Goal: Task Accomplishment & Management: Manage account settings

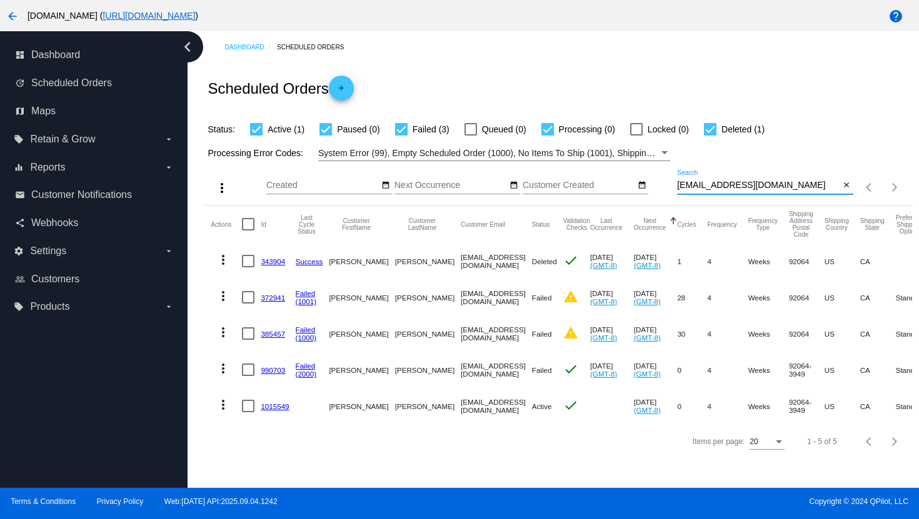
click at [701, 186] on input "[EMAIL_ADDRESS][DOMAIN_NAME]" at bounding box center [758, 186] width 163 height 10
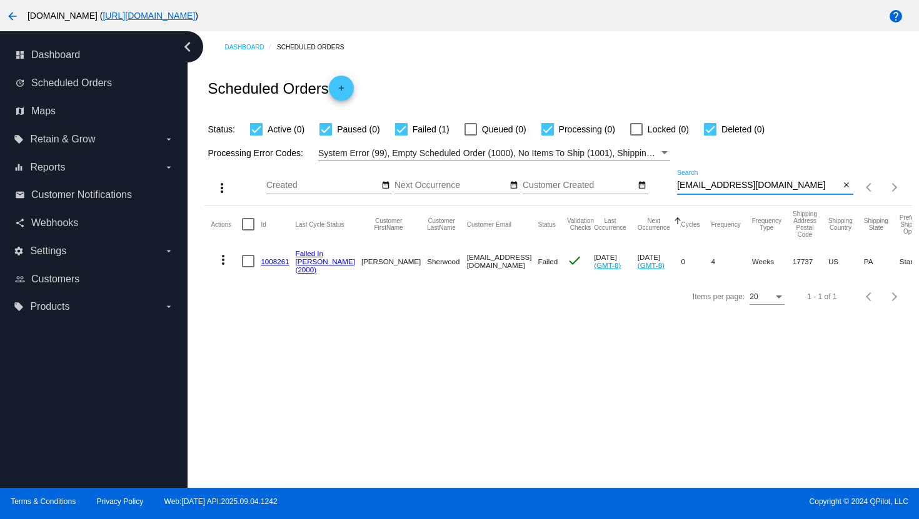
type input "[EMAIL_ADDRESS][DOMAIN_NAME]"
click at [221, 258] on mat-icon "more_vert" at bounding box center [223, 259] width 15 height 15
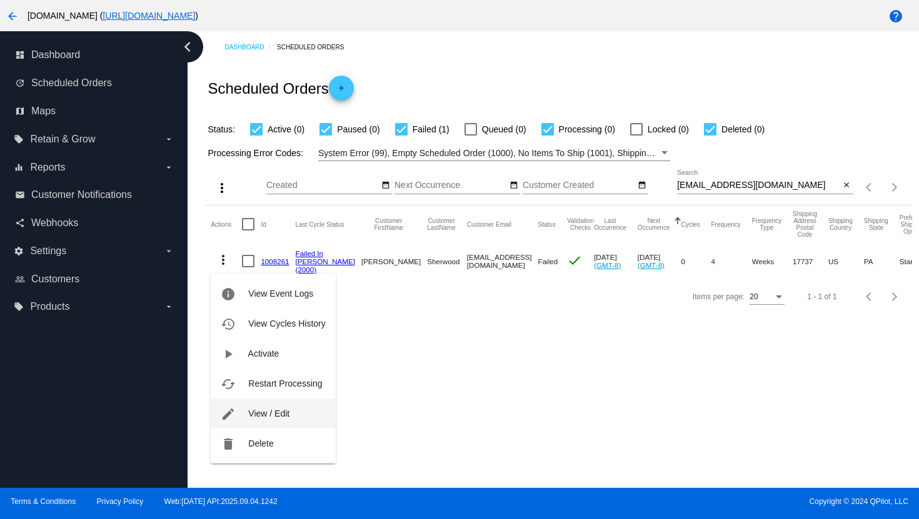
click at [267, 412] on span "View / Edit" at bounding box center [268, 414] width 41 height 10
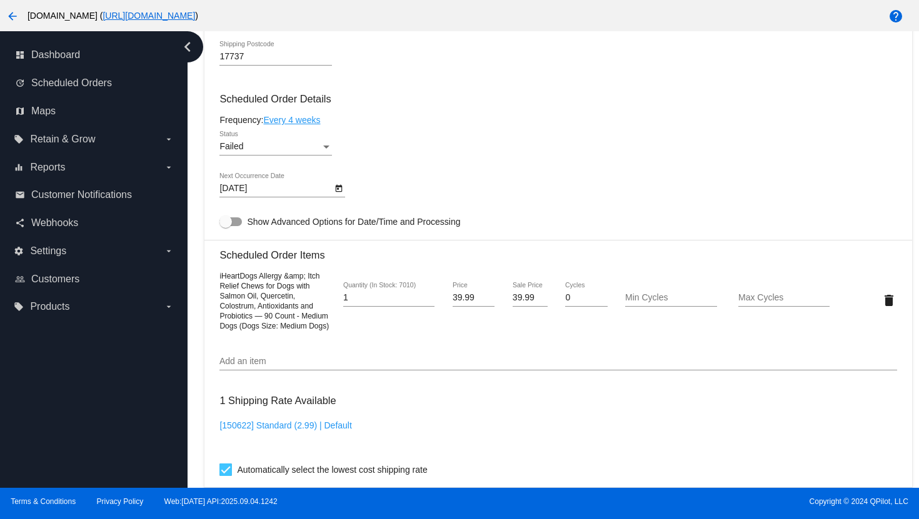
scroll to position [731, 0]
click at [517, 302] on input "39.99" at bounding box center [529, 297] width 35 height 10
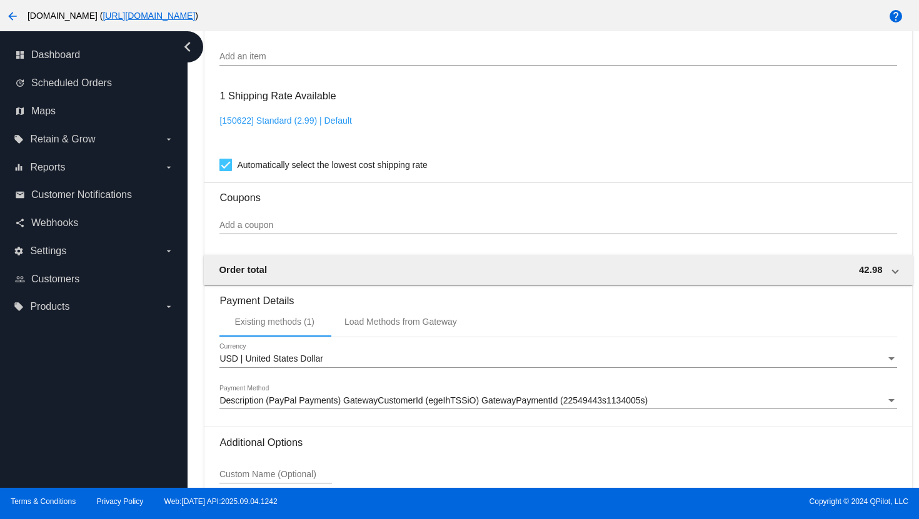
scroll to position [1165, 0]
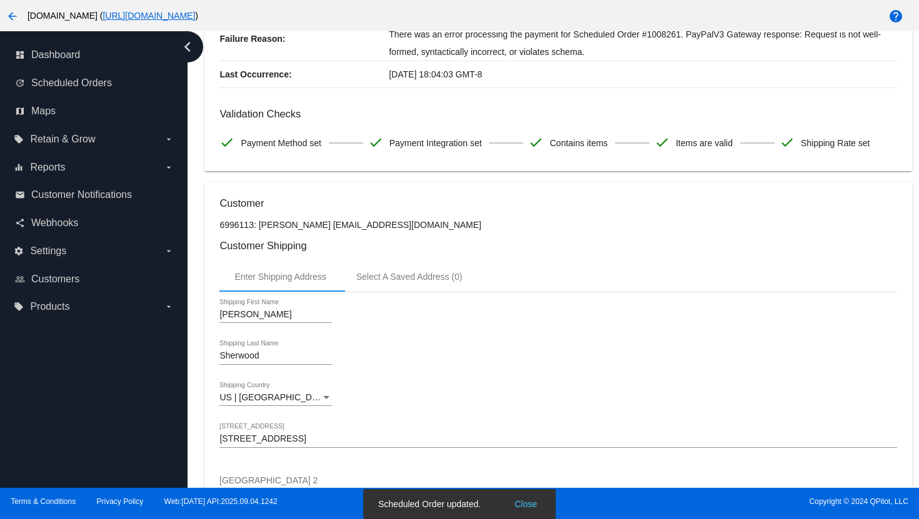
scroll to position [0, 0]
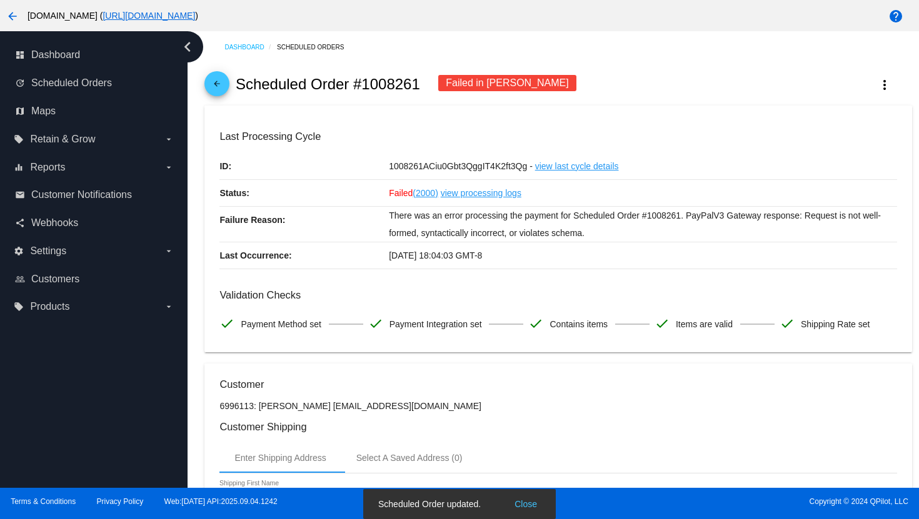
type input "33.24"
click at [220, 89] on mat-icon "arrow_back" at bounding box center [216, 86] width 15 height 15
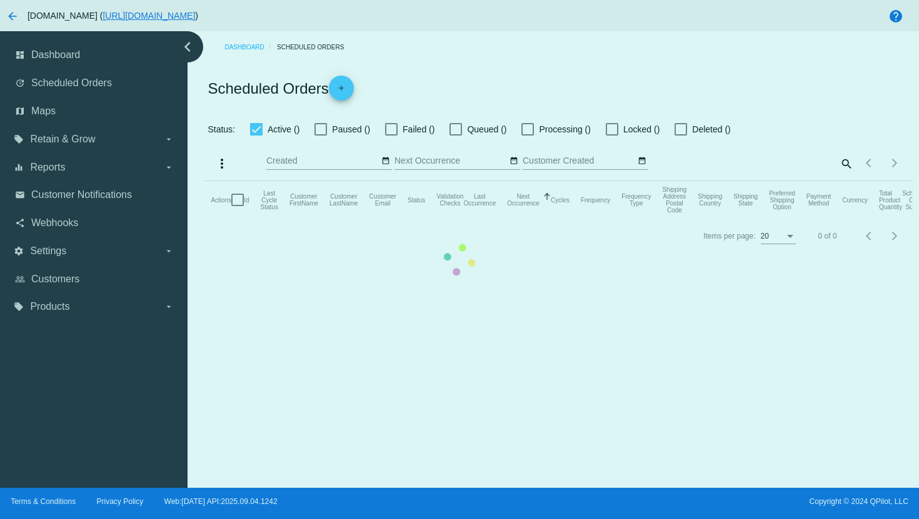
checkbox input "true"
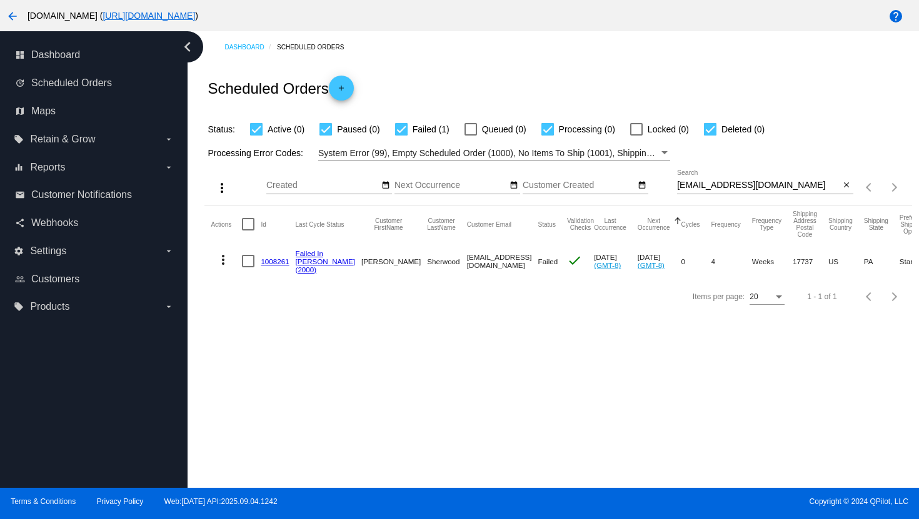
click at [225, 262] on mat-icon "more_vert" at bounding box center [223, 259] width 15 height 15
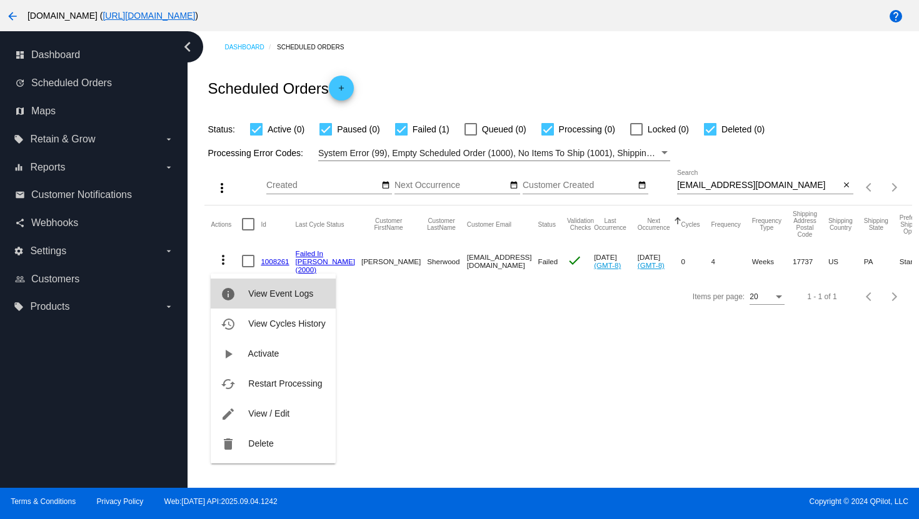
click at [242, 299] on button "info View Event Logs" at bounding box center [273, 294] width 124 height 30
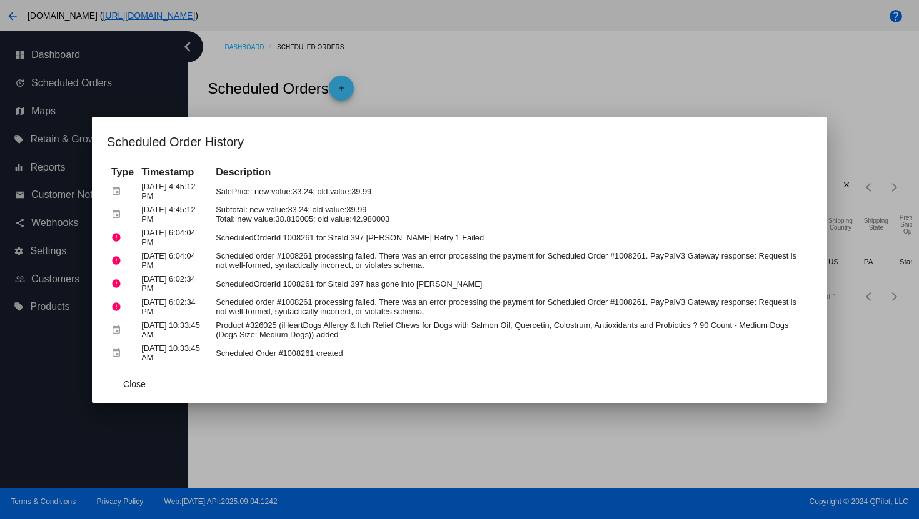
click at [492, 95] on div at bounding box center [459, 259] width 919 height 519
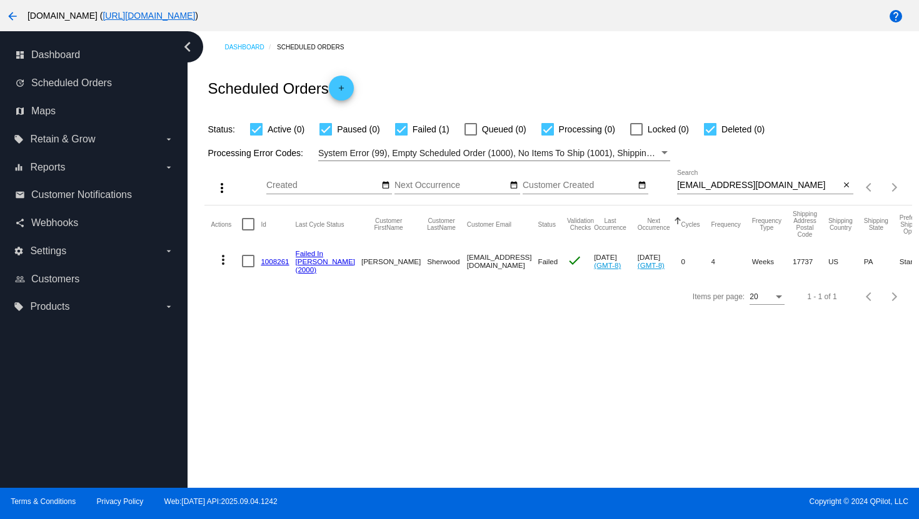
click at [14, 15] on mat-icon "arrow_back" at bounding box center [12, 16] width 15 height 15
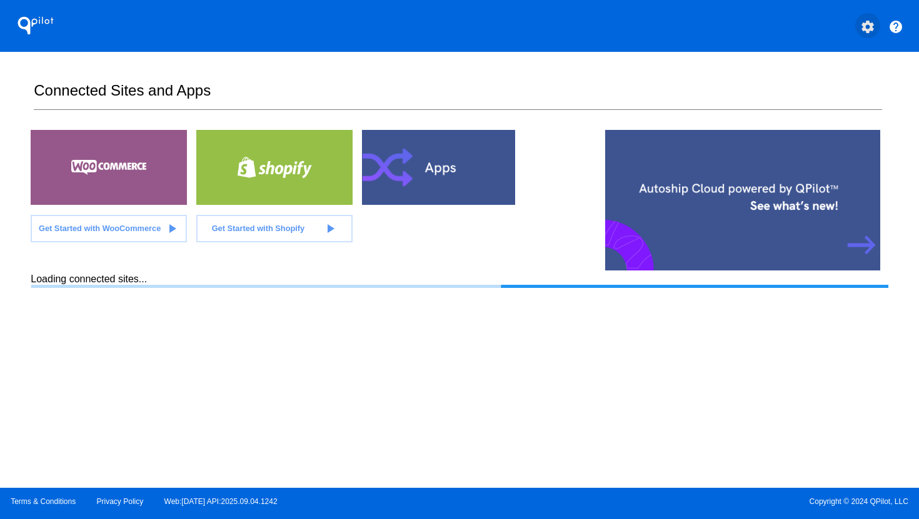
click at [864, 31] on mat-icon "settings" at bounding box center [867, 26] width 15 height 15
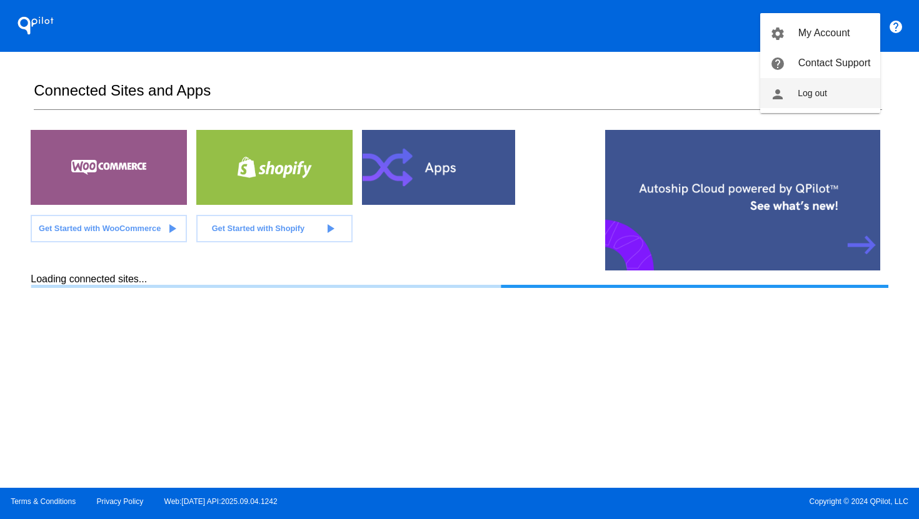
click at [823, 92] on span "Log out" at bounding box center [811, 93] width 29 height 10
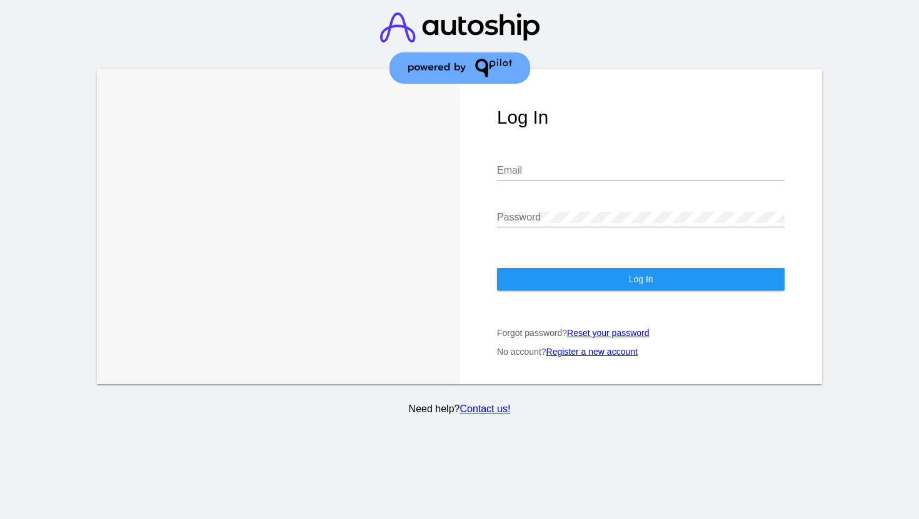
click at [671, 180] on div "Email" at bounding box center [640, 166] width 287 height 28
click at [672, 176] on input "Email" at bounding box center [640, 170] width 287 height 11
type input "[PERSON_NAME][EMAIL_ADDRESS][DOMAIN_NAME]"
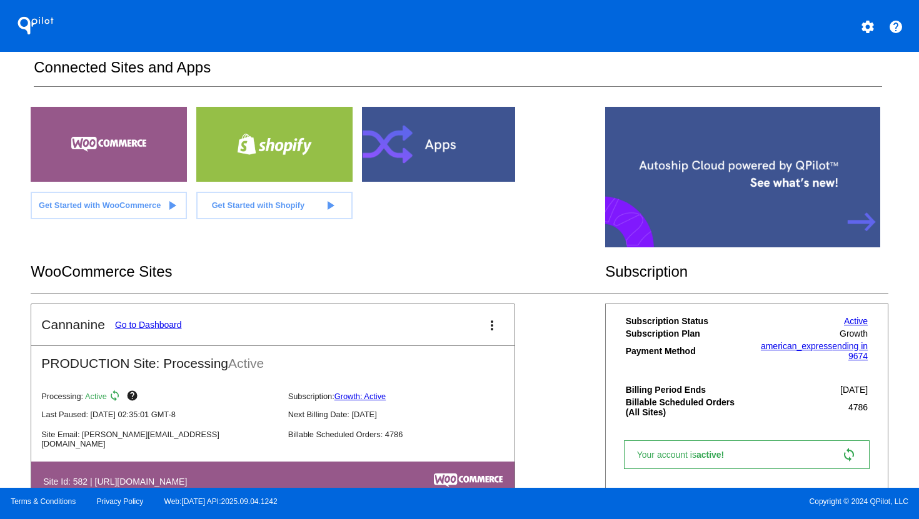
scroll to position [35, 0]
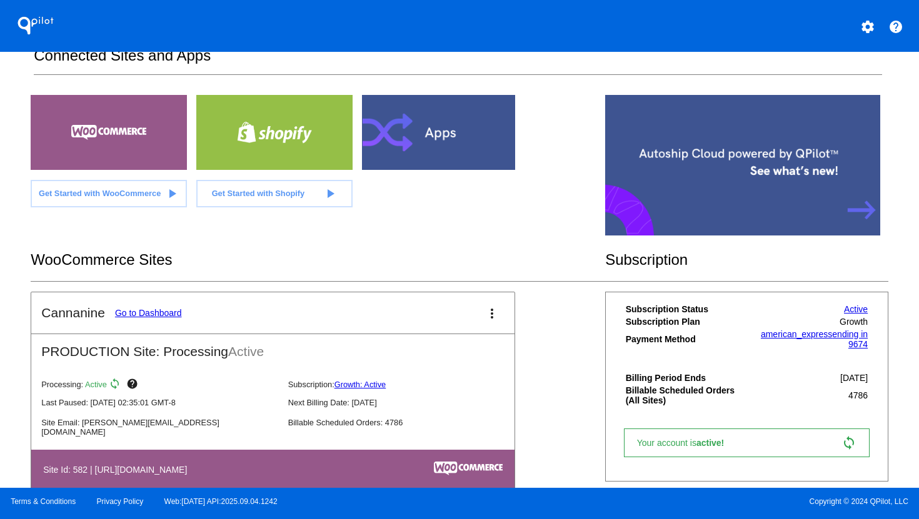
click at [156, 316] on link "Go to Dashboard" at bounding box center [148, 313] width 67 height 10
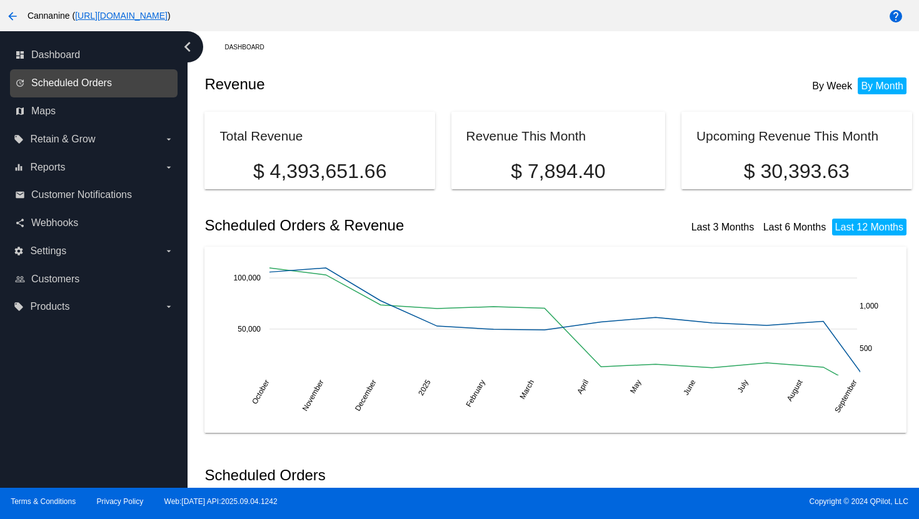
click at [70, 89] on link "update Scheduled Orders" at bounding box center [94, 83] width 159 height 20
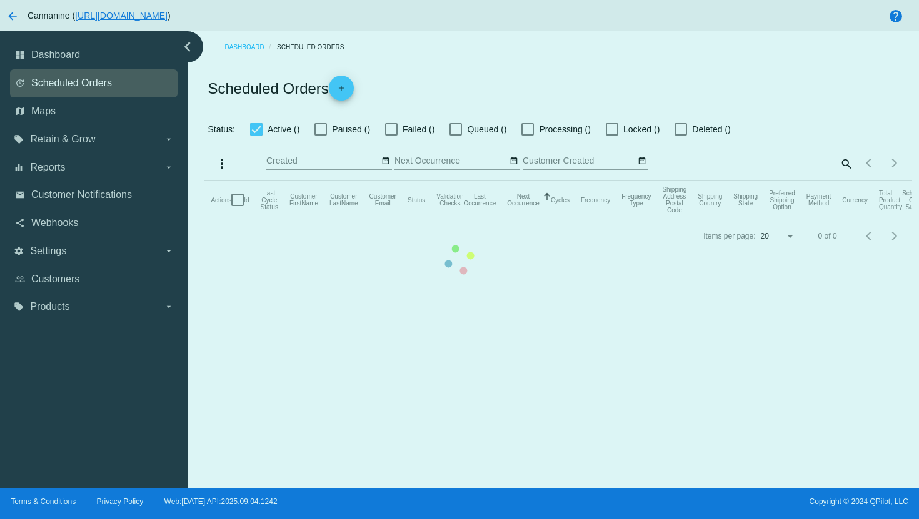
checkbox input "true"
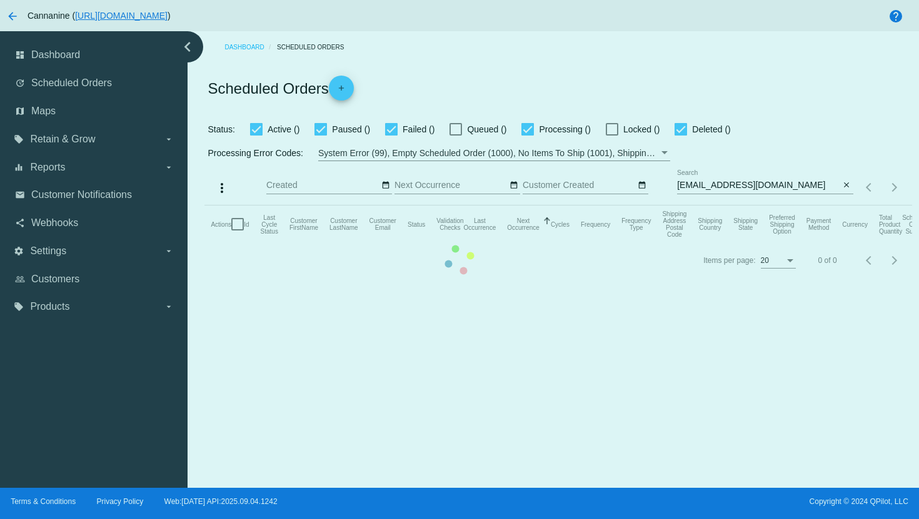
click at [724, 206] on mat-table "Actions Id Last Cycle Status Customer FirstName Customer LastName Customer Emai…" at bounding box center [557, 224] width 707 height 37
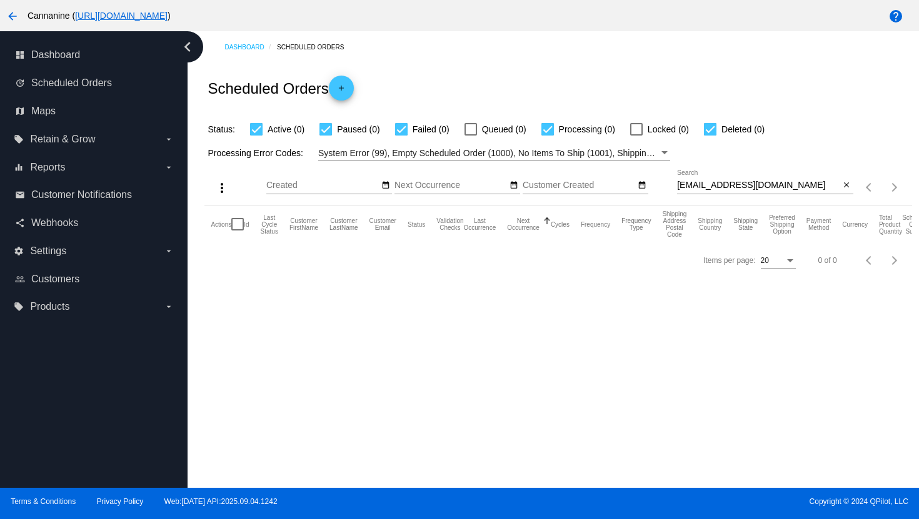
click at [697, 185] on input "[EMAIL_ADDRESS][DOMAIN_NAME]" at bounding box center [758, 186] width 163 height 10
paste input "[EMAIL_ADDRESS][DOMAIN_NAME]"
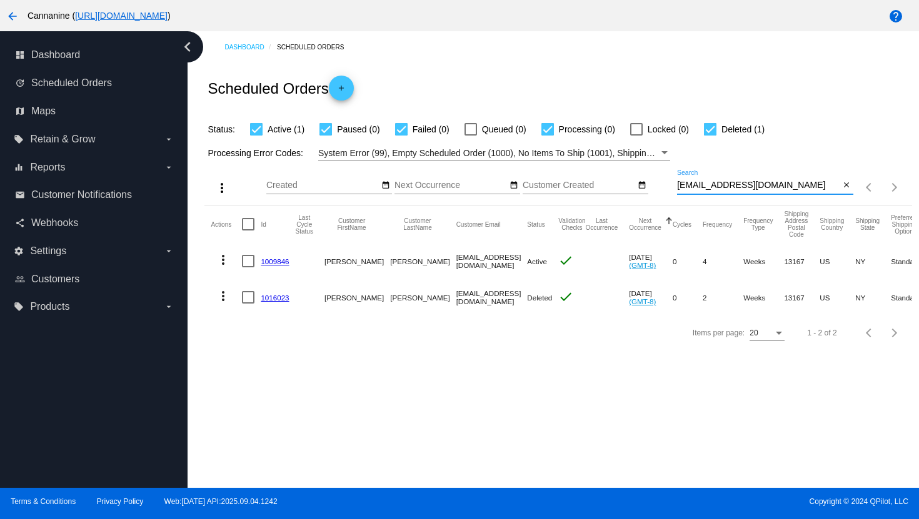
type input "[EMAIL_ADDRESS][DOMAIN_NAME]"
click at [223, 263] on mat-icon "more_vert" at bounding box center [223, 259] width 15 height 15
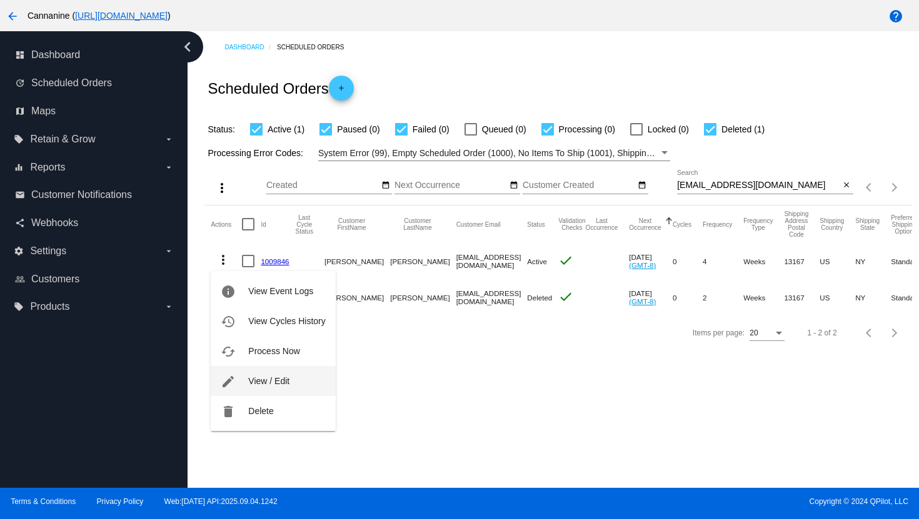
click at [244, 379] on button "edit View / Edit" at bounding box center [273, 381] width 124 height 30
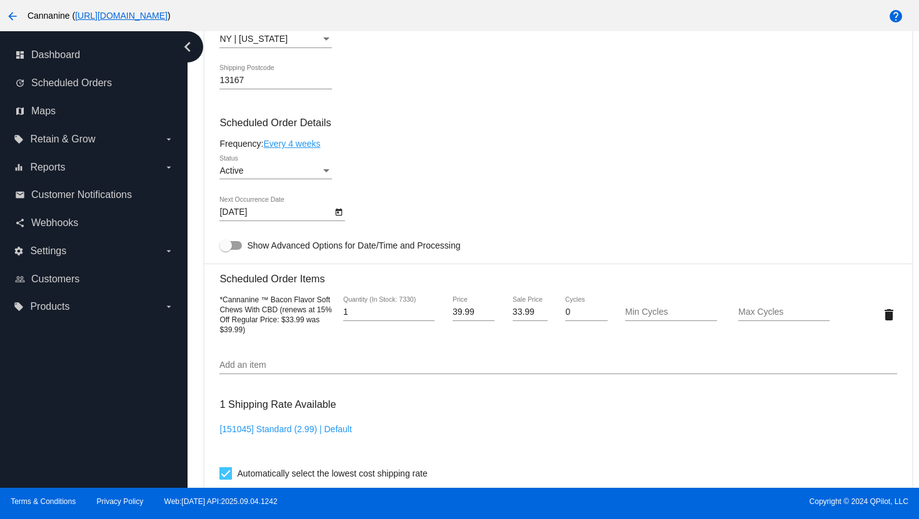
scroll to position [509, 0]
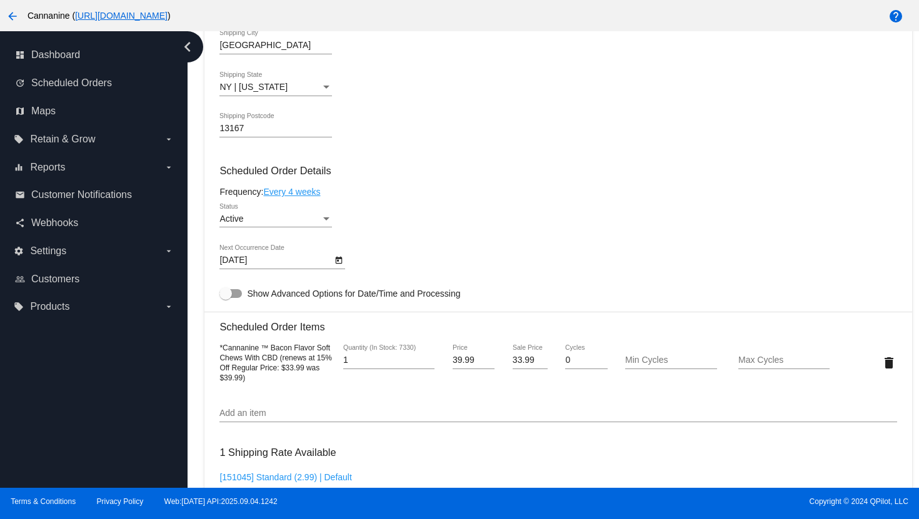
click at [11, 16] on mat-icon "arrow_back" at bounding box center [12, 16] width 15 height 15
